Goal: Use online tool/utility: Utilize a website feature to perform a specific function

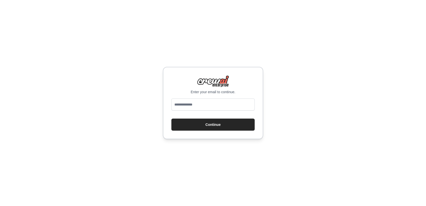
type input "**********"
click at [187, 126] on button "Continue" at bounding box center [212, 124] width 83 height 12
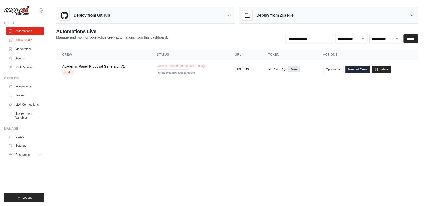
click at [27, 41] on link "Crew Studio" at bounding box center [26, 40] width 38 height 8
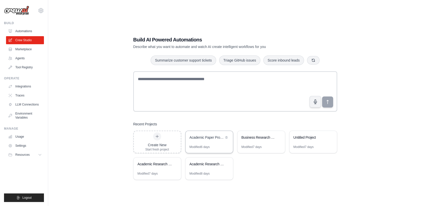
click at [205, 143] on div "Academic Paper Proposal Generator" at bounding box center [208, 138] width 47 height 14
click at [260, 138] on div "Business Research Proposal Generator" at bounding box center [258, 138] width 34 height 6
click at [167, 163] on div "Academic Research Proposal Generator" at bounding box center [154, 163] width 34 height 5
click at [204, 169] on div "Academic Research Proposal Generator" at bounding box center [208, 164] width 47 height 14
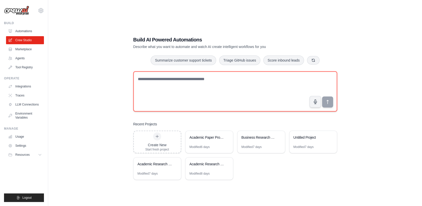
click at [171, 88] on textarea at bounding box center [235, 91] width 204 height 40
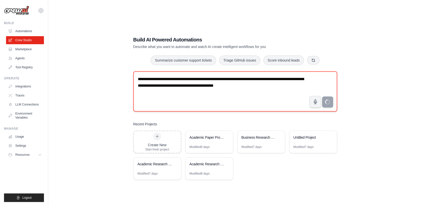
type textarea "**********"
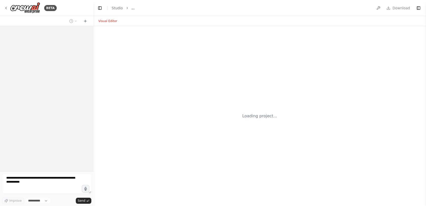
select select "****"
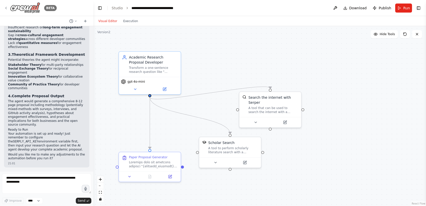
scroll to position [679, 0]
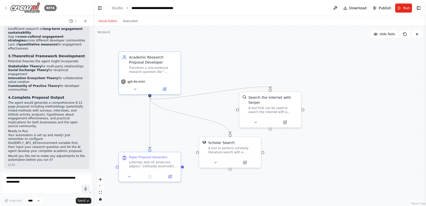
click at [5, 6] on icon at bounding box center [6, 8] width 4 height 4
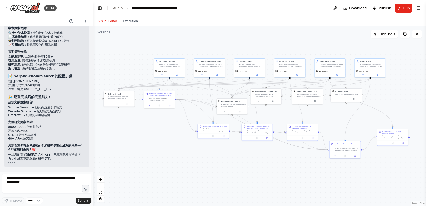
drag, startPoint x: 179, startPoint y: 157, endPoint x: 168, endPoint y: 126, distance: 32.5
click at [168, 126] on div ".deletable-edge-delete-btn { width: 20px; height: 20px; border: 0px solid #ffff…" at bounding box center [259, 116] width 333 height 180
click at [7, 11] on div "BETA" at bounding box center [30, 7] width 53 height 11
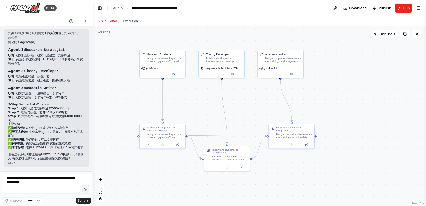
drag, startPoint x: 182, startPoint y: 134, endPoint x: 191, endPoint y: 105, distance: 30.3
click at [191, 105] on div ".deletable-edge-delete-btn { width: 20px; height: 20px; border: 0px solid #ffff…" at bounding box center [259, 116] width 333 height 180
click at [8, 9] on div "BETA" at bounding box center [30, 7] width 53 height 11
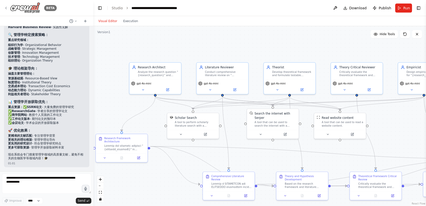
click at [4, 7] on icon at bounding box center [6, 8] width 4 height 4
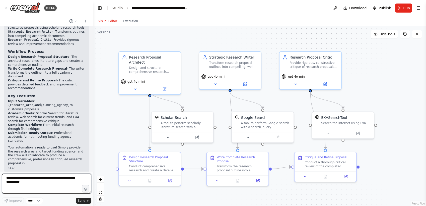
scroll to position [344, 0]
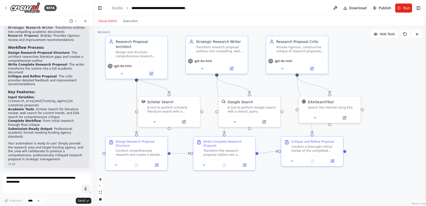
drag, startPoint x: 205, startPoint y: 196, endPoint x: 192, endPoint y: 180, distance: 20.5
click at [192, 180] on div ".deletable-edge-delete-btn { width: 20px; height: 20px; border: 0px solid #ffff…" at bounding box center [259, 116] width 333 height 180
click at [274, 188] on div ".deletable-edge-delete-btn { width: 20px; height: 20px; border: 0px solid #ffff…" at bounding box center [259, 116] width 333 height 180
click at [269, 143] on div ".deletable-edge-delete-btn { width: 20px; height: 20px; border: 0px solid #ffff…" at bounding box center [259, 116] width 333 height 180
click at [156, 164] on icon at bounding box center [157, 163] width 2 height 2
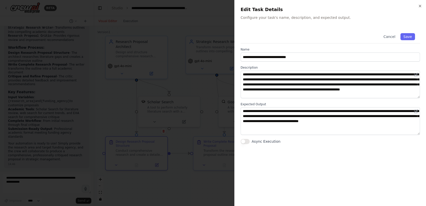
click at [181, 178] on div at bounding box center [213, 103] width 426 height 206
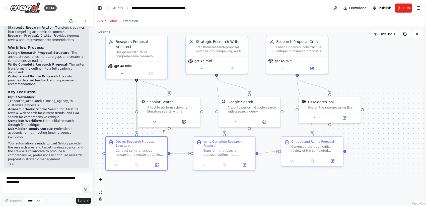
click at [193, 181] on div ".deletable-edge-delete-btn { width: 20px; height: 20px; border: 0px solid #ffff…" at bounding box center [259, 116] width 333 height 180
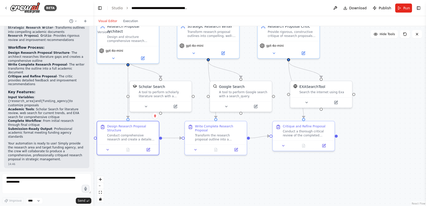
drag, startPoint x: 194, startPoint y: 185, endPoint x: 186, endPoint y: 170, distance: 18.0
click at [186, 170] on div ".deletable-edge-delete-btn { width: 20px; height: 20px; border: 0px solid #ffff…" at bounding box center [259, 116] width 333 height 180
click at [325, 144] on icon at bounding box center [324, 144] width 4 height 4
click at [322, 144] on icon at bounding box center [324, 144] width 4 height 4
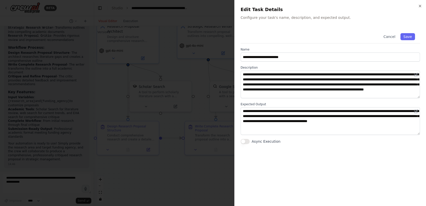
drag, startPoint x: 187, startPoint y: 163, endPoint x: 184, endPoint y: 198, distance: 35.3
click at [187, 163] on div at bounding box center [213, 103] width 426 height 206
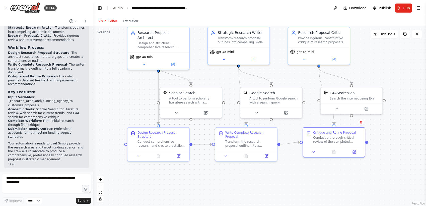
drag, startPoint x: 179, startPoint y: 162, endPoint x: 210, endPoint y: 169, distance: 32.1
click at [210, 169] on div ".deletable-edge-delete-btn { width: 20px; height: 20px; border: 0px solid #ffff…" at bounding box center [259, 116] width 333 height 180
click at [180, 158] on button at bounding box center [179, 156] width 17 height 6
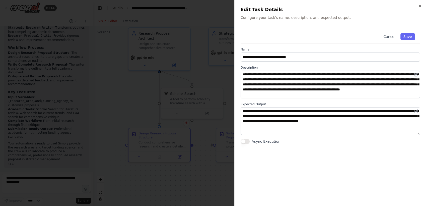
click at [198, 160] on div at bounding box center [213, 103] width 426 height 206
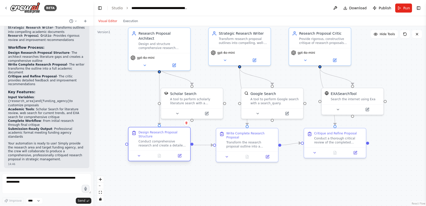
click at [181, 159] on div at bounding box center [159, 155] width 62 height 10
click at [180, 157] on icon at bounding box center [179, 155] width 3 height 3
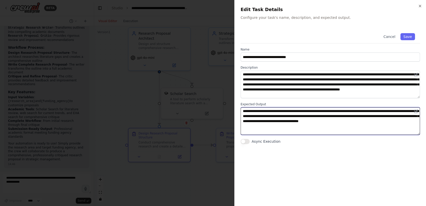
drag, startPoint x: 300, startPoint y: 127, endPoint x: 231, endPoint y: 108, distance: 71.8
click at [231, 108] on body "BETA I want to deploy an AI Agent for writing research proposal in the field of…" at bounding box center [213, 103] width 426 height 206
